Goal: Information Seeking & Learning: Learn about a topic

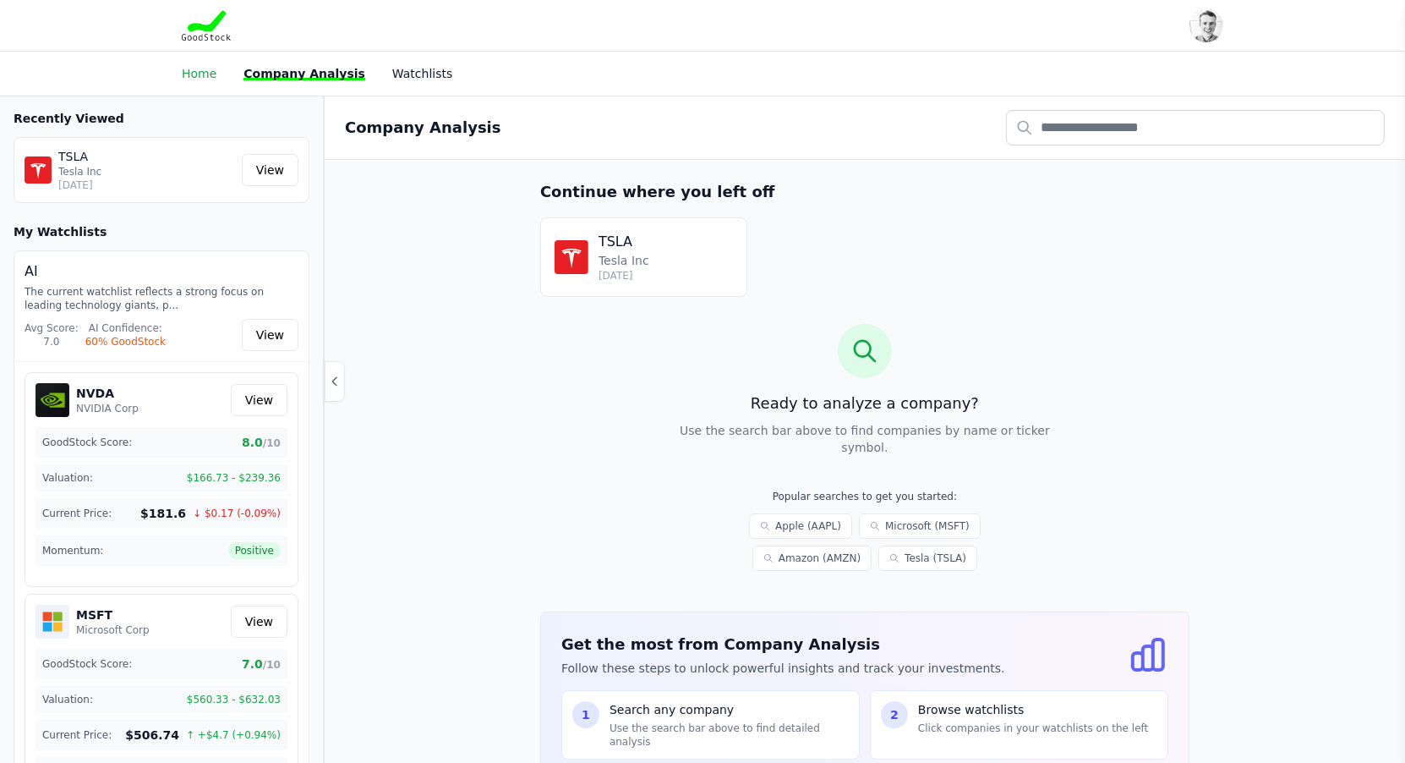
click at [213, 68] on link "Home" at bounding box center [199, 74] width 35 height 14
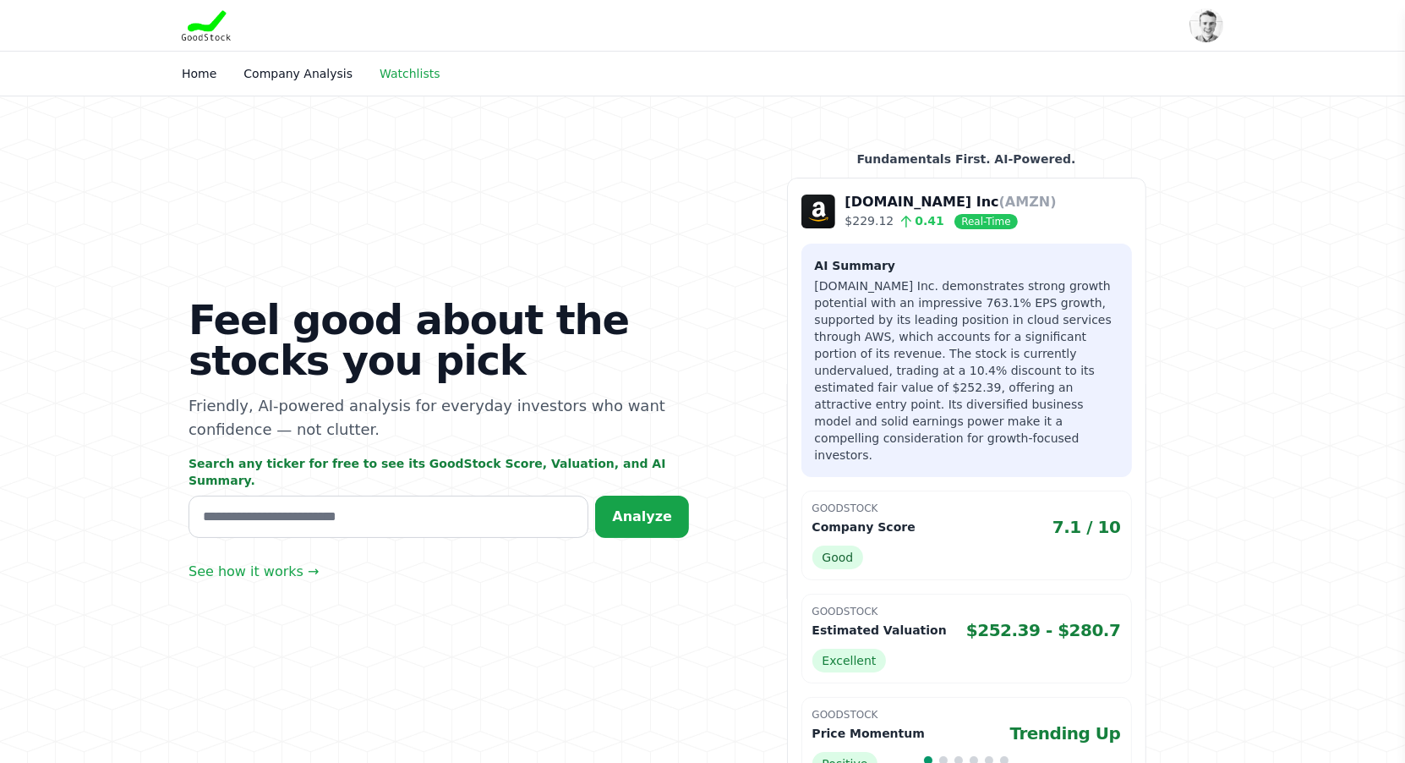
click at [391, 74] on link "Watchlists" at bounding box center [410, 74] width 60 height 14
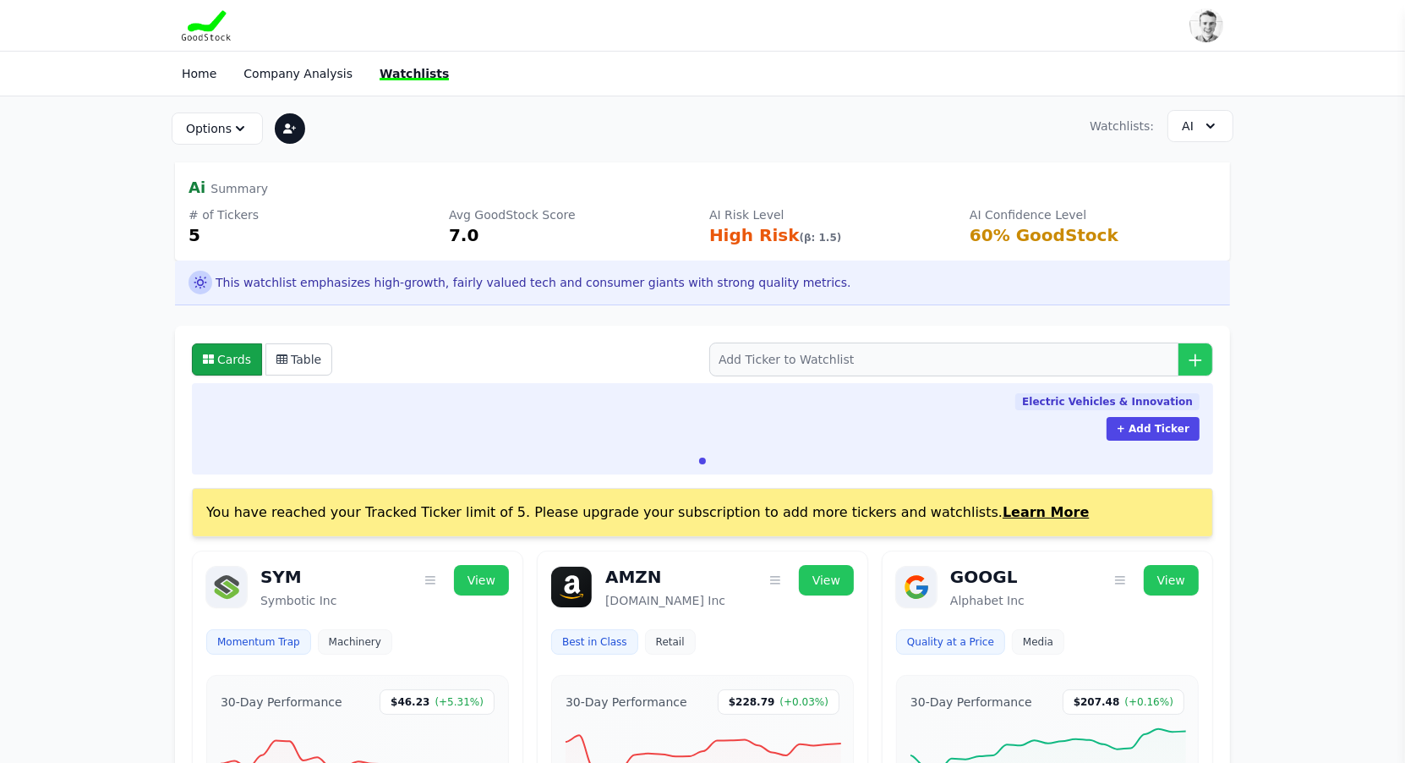
click at [296, 134] on div at bounding box center [290, 129] width 34 height 34
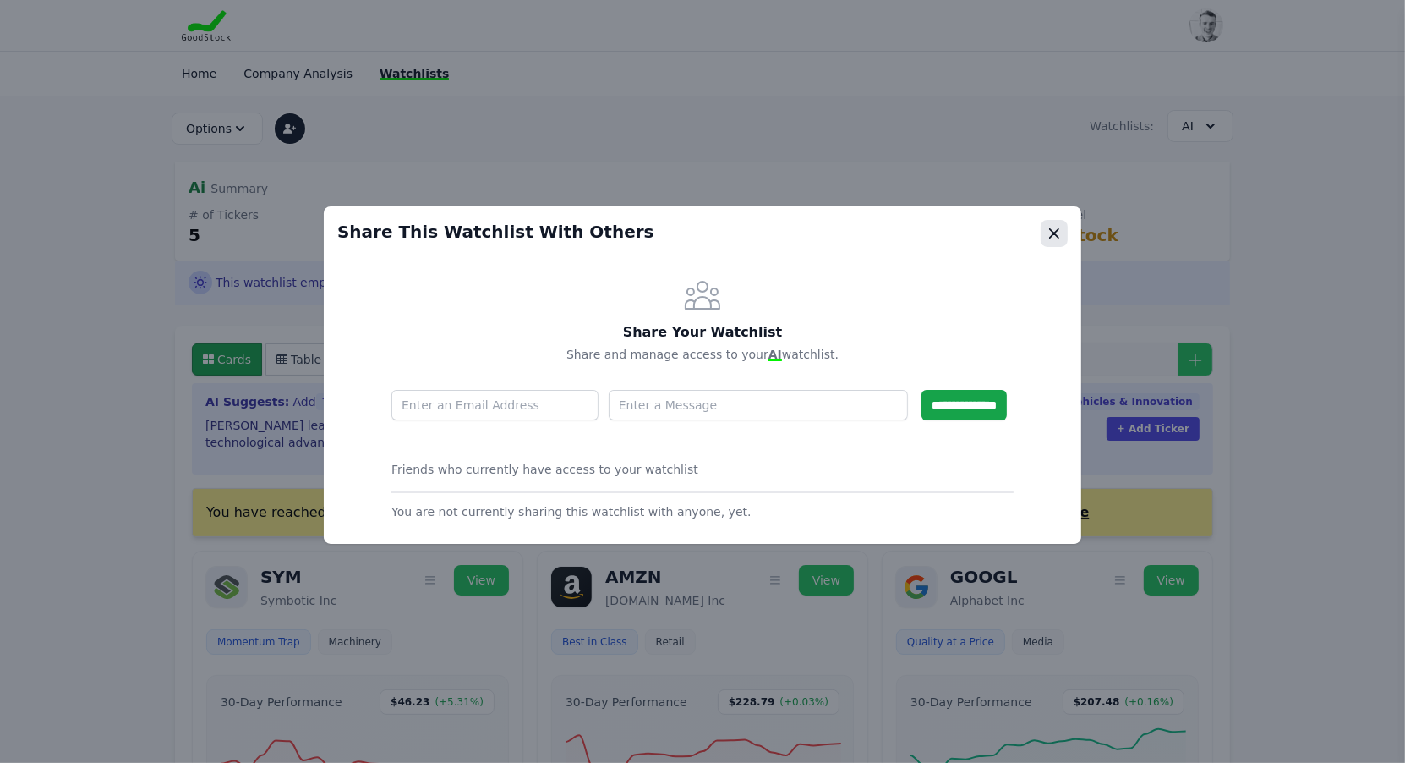
click at [1063, 226] on button "Close modal" at bounding box center [1054, 233] width 27 height 27
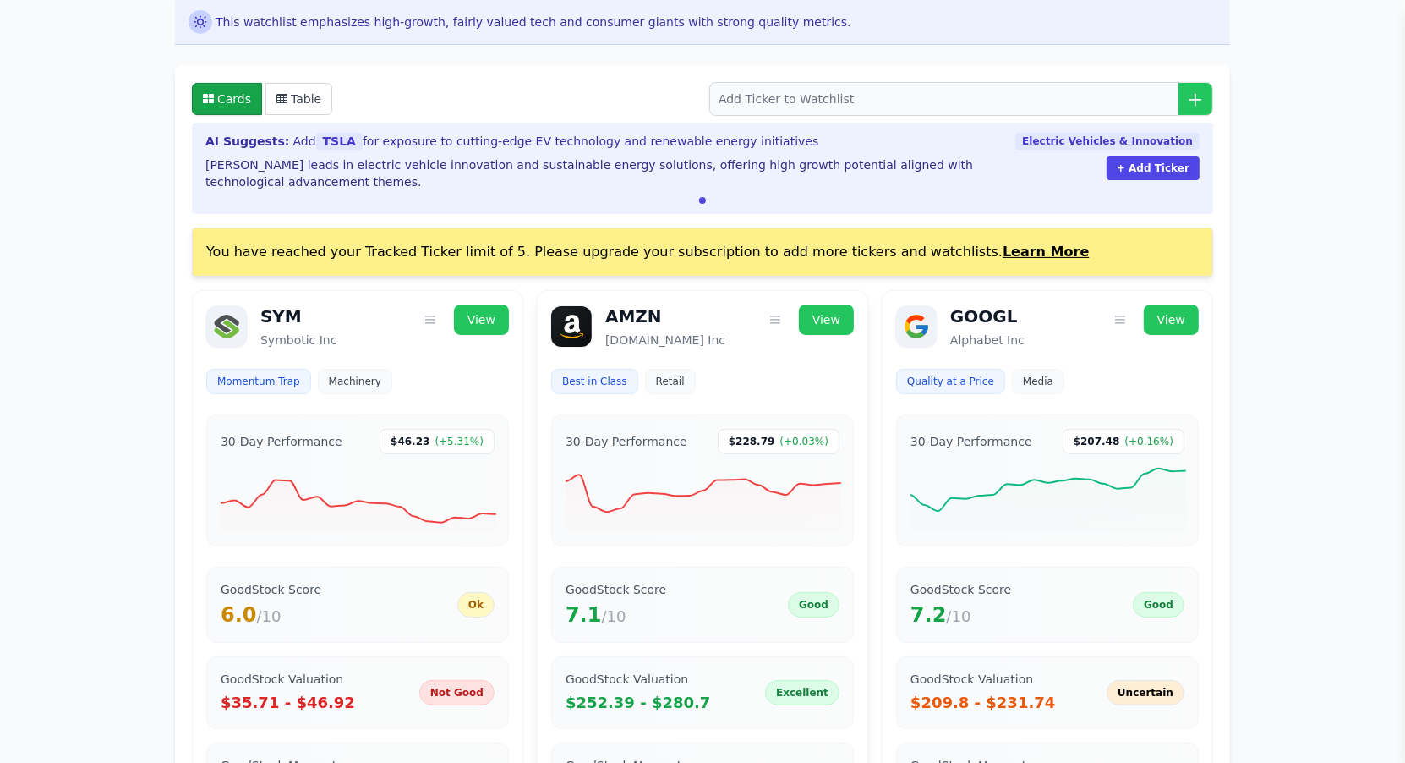
scroll to position [216, 0]
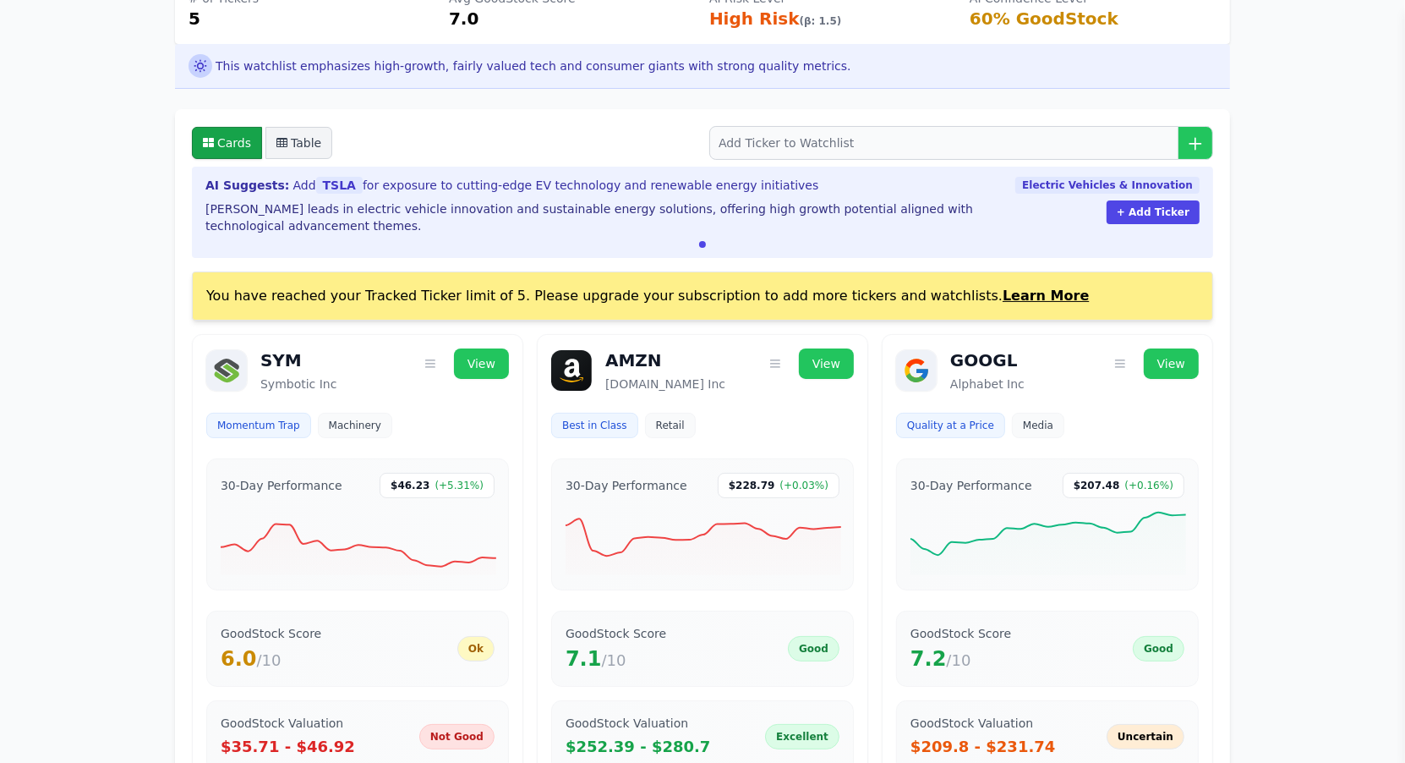
click at [296, 139] on button "Table" at bounding box center [299, 143] width 67 height 32
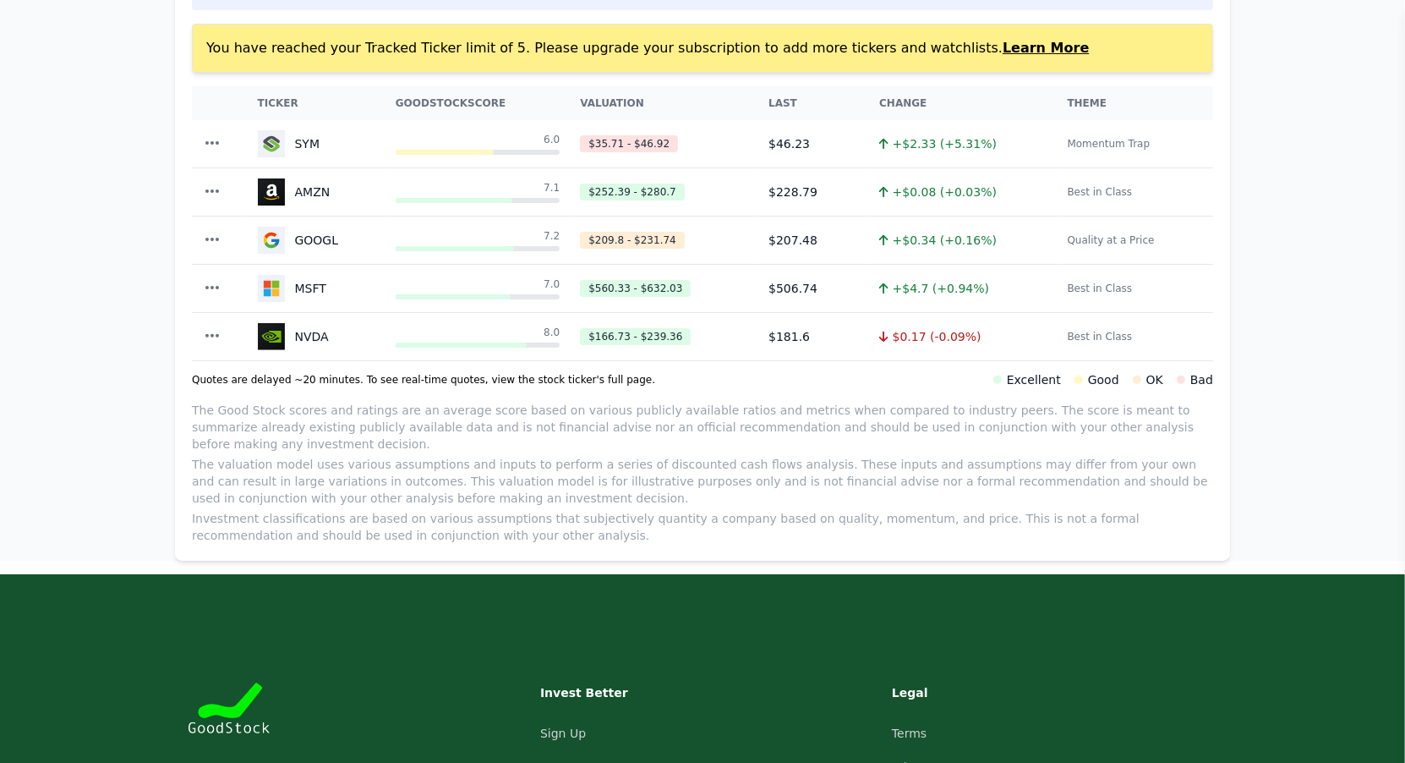
scroll to position [771, 0]
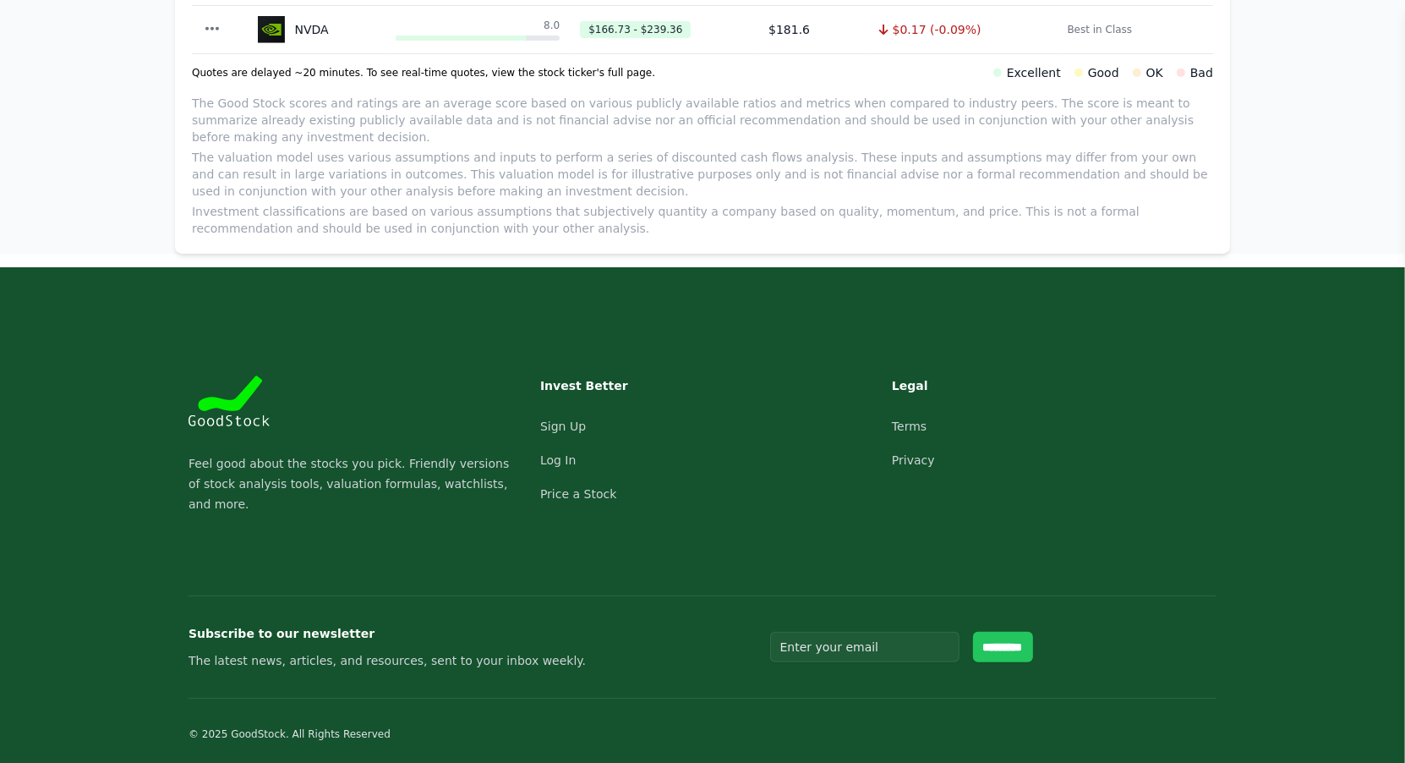
click at [898, 382] on h3 "Legal" at bounding box center [966, 385] width 149 height 20
click at [915, 381] on h3 "Legal" at bounding box center [966, 385] width 149 height 20
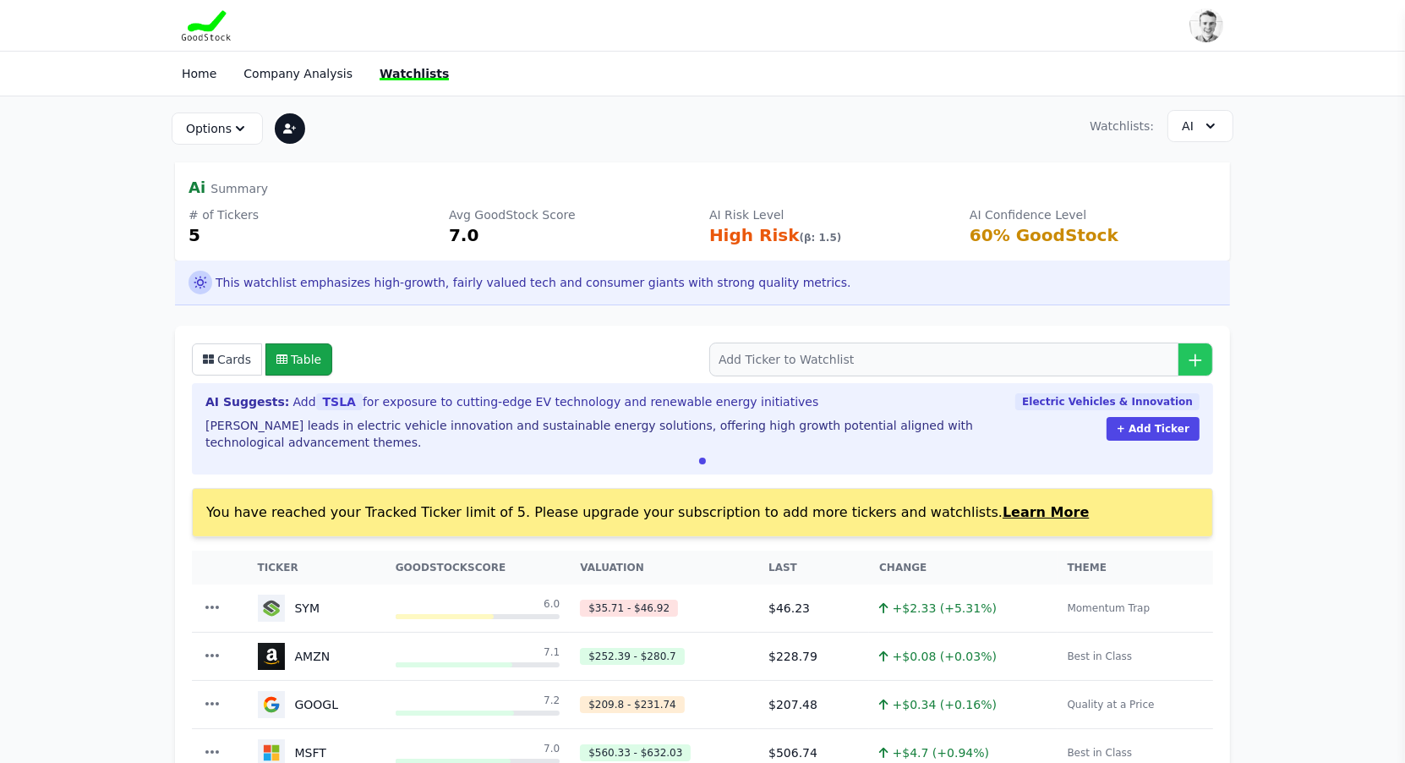
click at [204, 86] on div "Home Company Analysis Watchlists" at bounding box center [442, 73] width 521 height 30
click at [202, 70] on link "Home" at bounding box center [199, 74] width 35 height 14
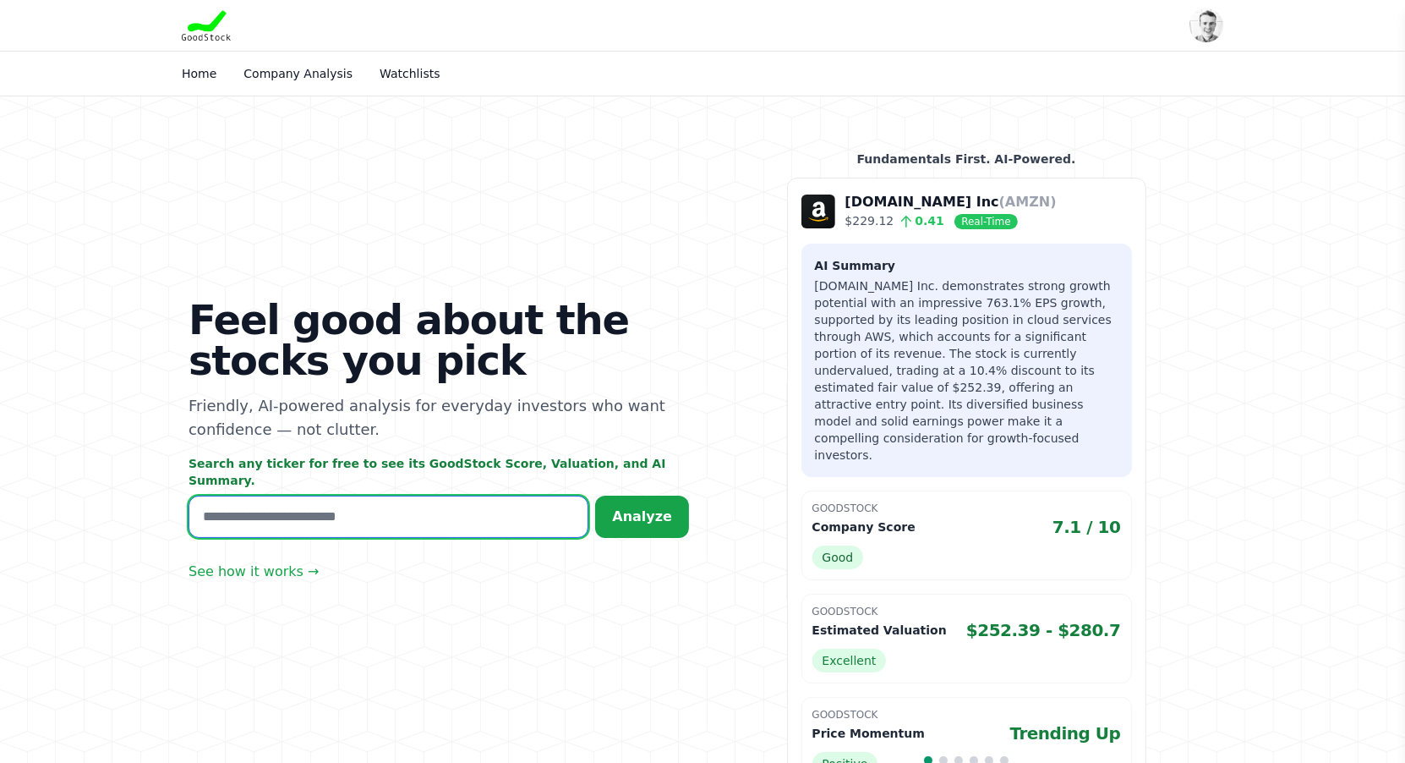
click at [430, 496] on input "text" at bounding box center [389, 517] width 400 height 42
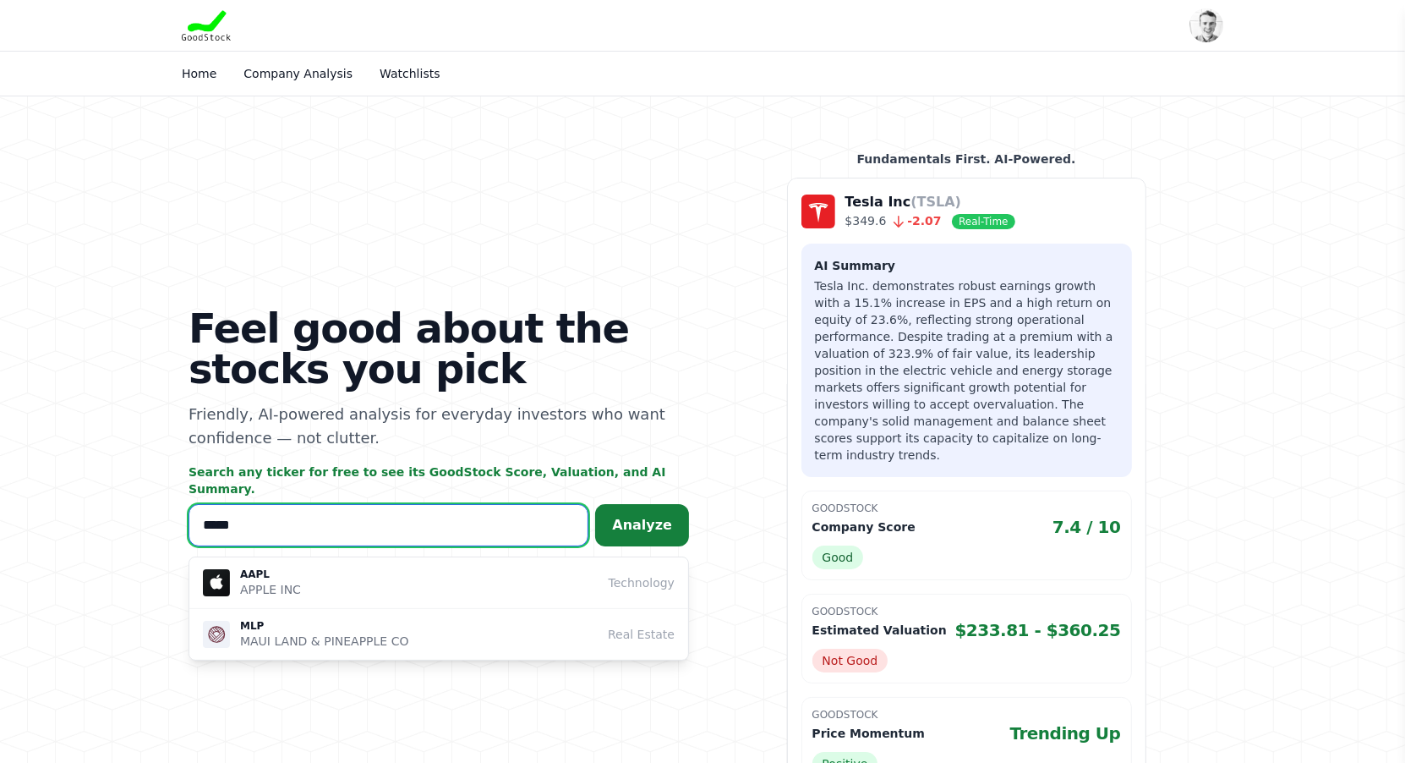
type input "*****"
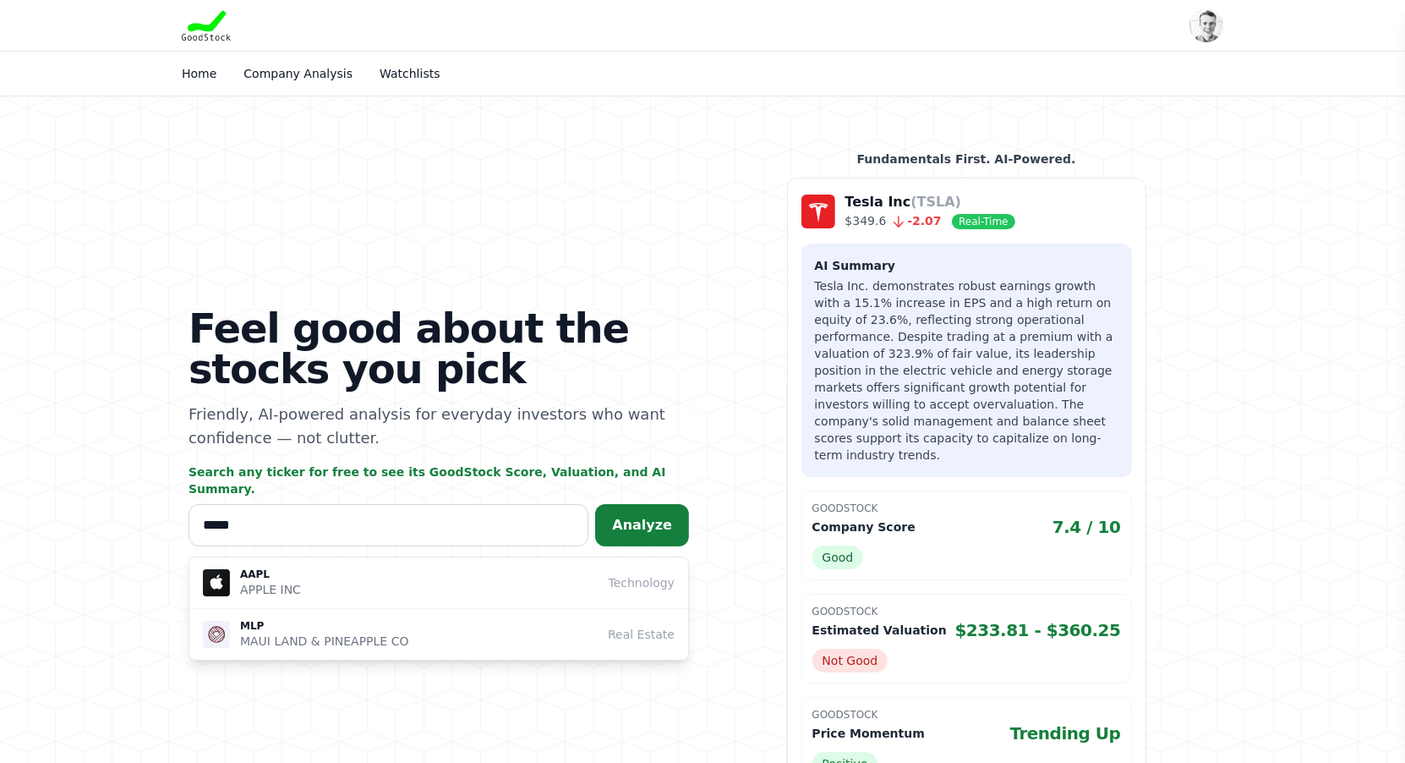
click at [627, 520] on span "Analyze" at bounding box center [642, 525] width 60 height 16
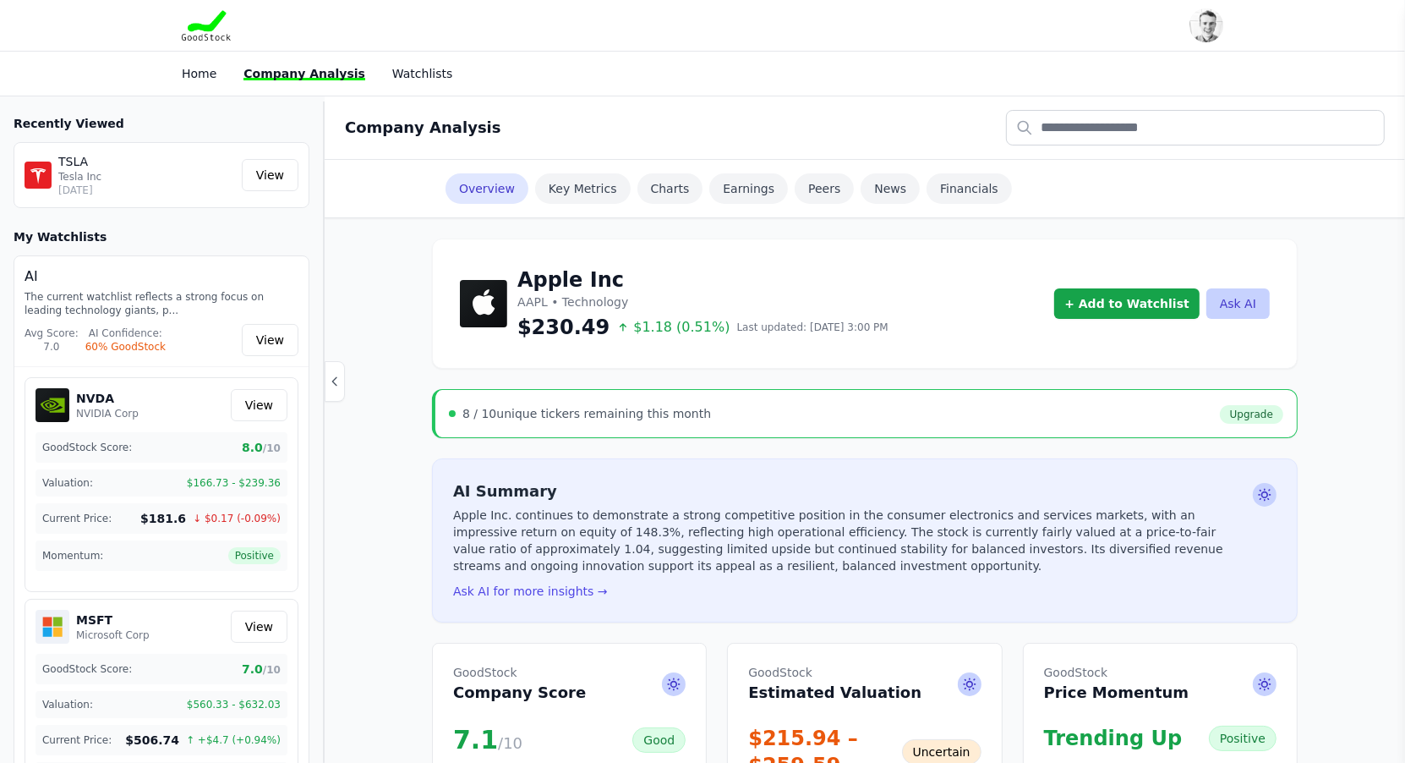
click at [194, 58] on div "Home Company Analysis Watchlists" at bounding box center [442, 73] width 521 height 30
click at [194, 80] on li "Home" at bounding box center [199, 73] width 35 height 17
click at [194, 77] on link "Home" at bounding box center [199, 74] width 35 height 14
